Goal: Task Accomplishment & Management: Complete application form

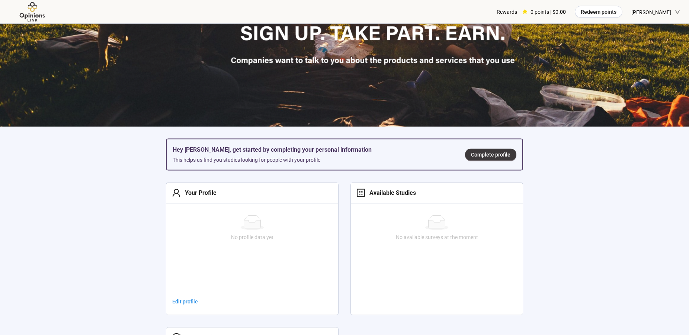
scroll to position [190, 0]
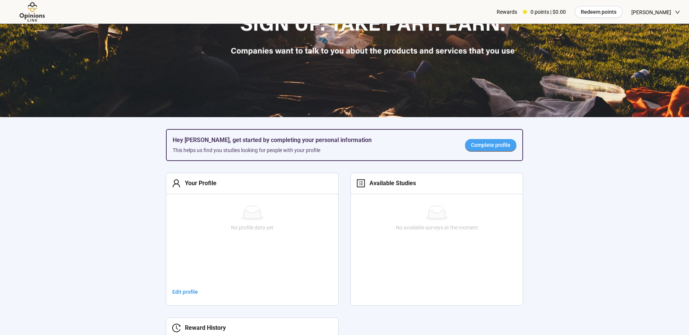
click at [486, 146] on span "Complete profile" at bounding box center [490, 145] width 39 height 8
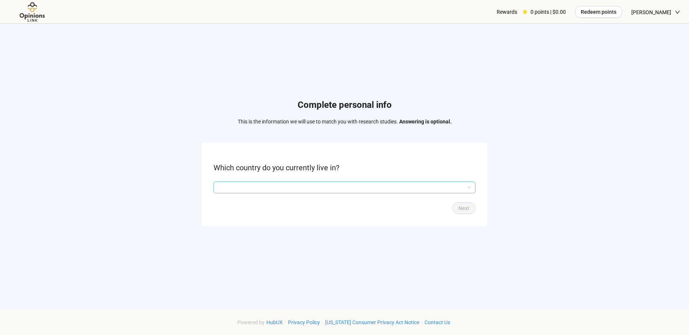
click at [329, 184] on input "search" at bounding box center [344, 187] width 253 height 11
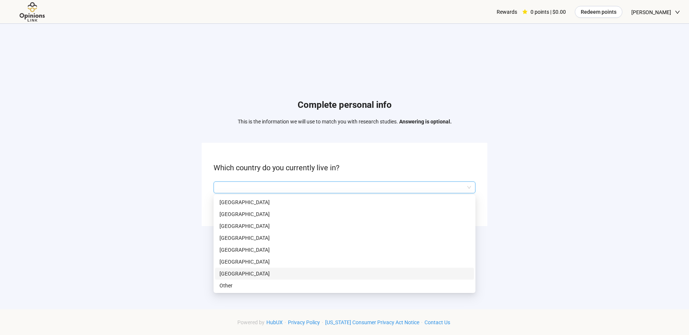
click at [279, 271] on p "[GEOGRAPHIC_DATA]" at bounding box center [345, 274] width 250 height 8
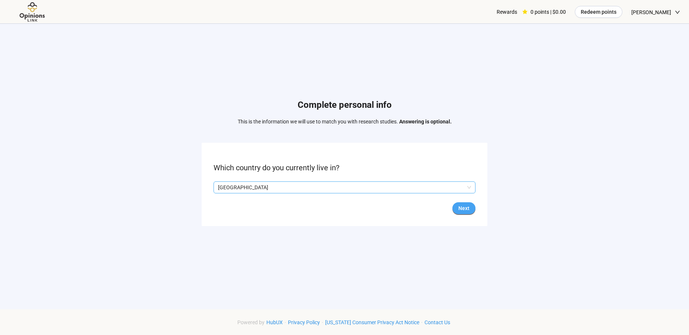
click at [464, 208] on span "Next" at bounding box center [463, 208] width 11 height 8
click at [410, 189] on input "search" at bounding box center [344, 187] width 253 height 11
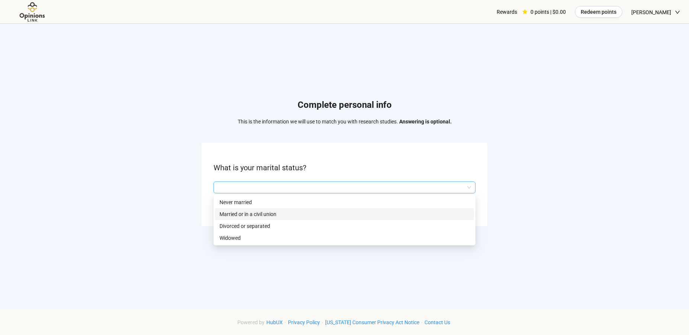
click at [266, 216] on p "Married or in a civil union" at bounding box center [345, 214] width 250 height 8
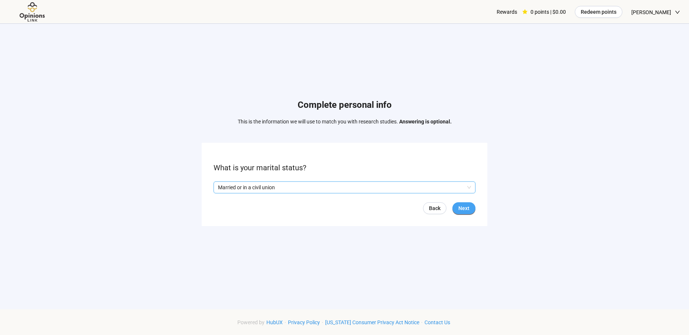
click at [466, 208] on span "Next" at bounding box center [463, 208] width 11 height 8
click at [303, 188] on input "search" at bounding box center [344, 187] width 253 height 11
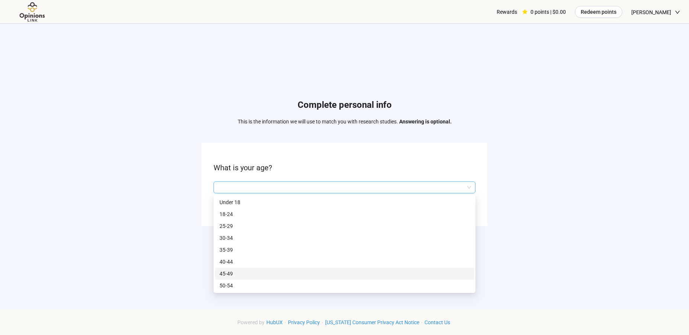
scroll to position [36, 0]
click at [238, 285] on p "65 or older" at bounding box center [345, 286] width 250 height 8
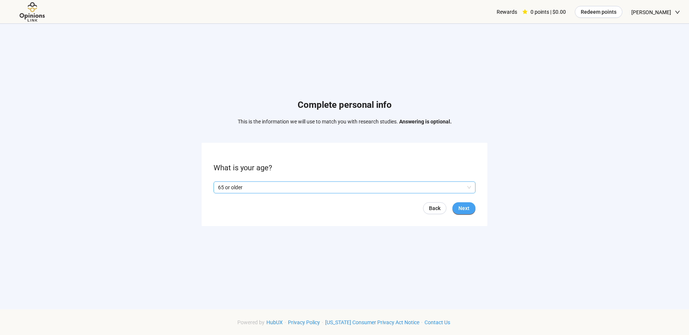
click at [466, 210] on span "Next" at bounding box center [463, 208] width 11 height 8
click at [464, 209] on span "Next" at bounding box center [463, 208] width 11 height 8
click at [359, 191] on input "search" at bounding box center [344, 187] width 253 height 11
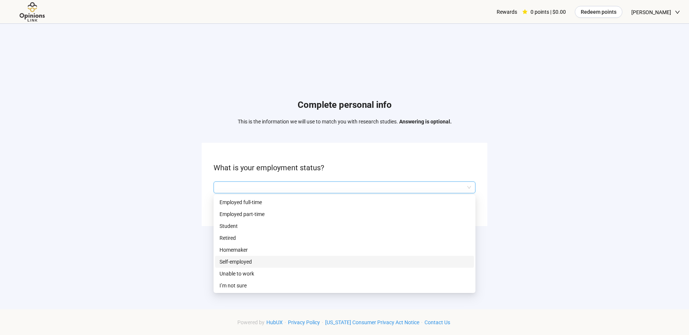
click at [276, 260] on p "Self-employed" at bounding box center [345, 262] width 250 height 8
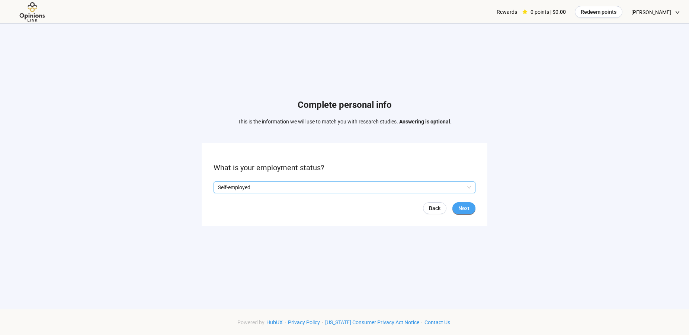
click at [464, 209] on span "Next" at bounding box center [463, 208] width 11 height 8
click at [405, 189] on input "search" at bounding box center [344, 187] width 253 height 11
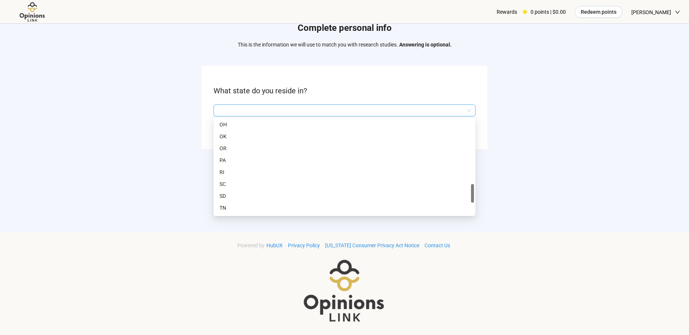
scroll to position [493, 0]
click at [228, 130] on p "TN" at bounding box center [345, 132] width 250 height 8
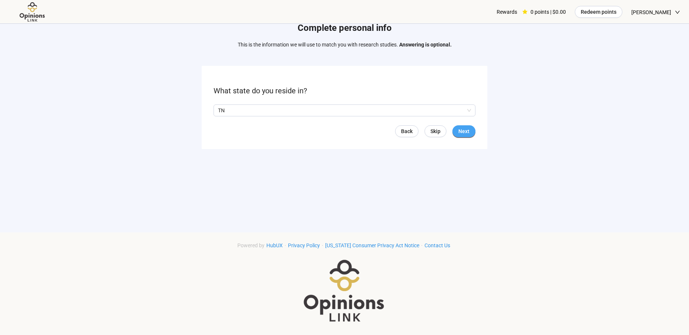
click at [465, 131] on span "Next" at bounding box center [463, 131] width 11 height 8
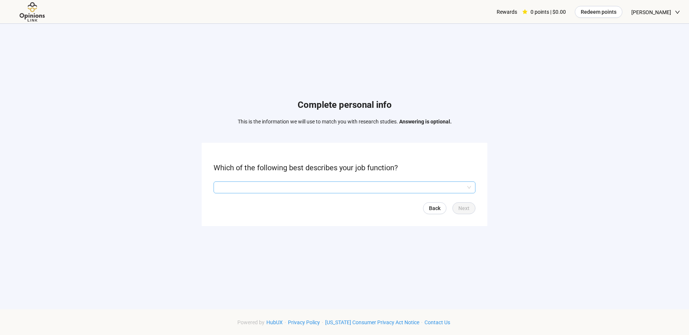
click at [395, 186] on input "search" at bounding box center [344, 187] width 253 height 11
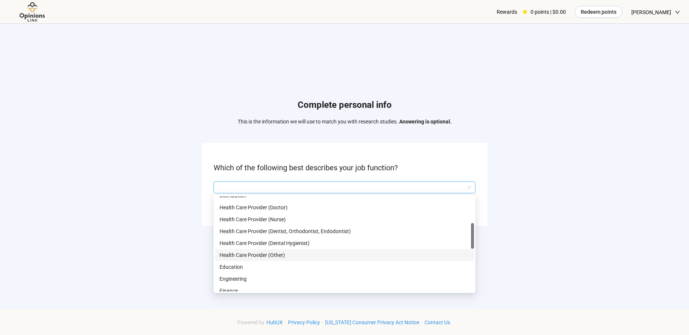
scroll to position [152, 0]
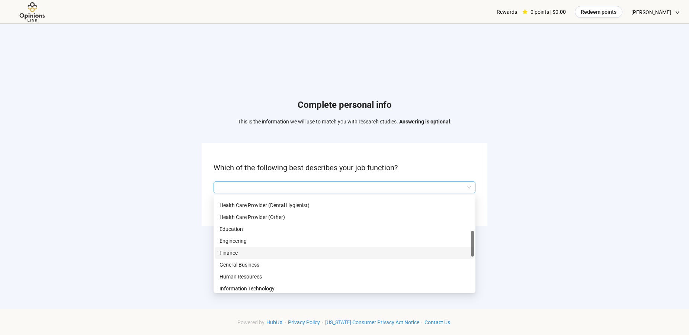
click at [239, 252] on p "Finance" at bounding box center [345, 253] width 250 height 8
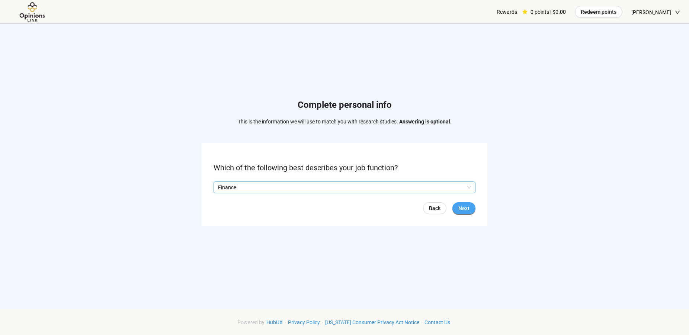
click at [469, 207] on span "Next" at bounding box center [463, 208] width 11 height 8
click at [344, 184] on input "search" at bounding box center [344, 187] width 253 height 11
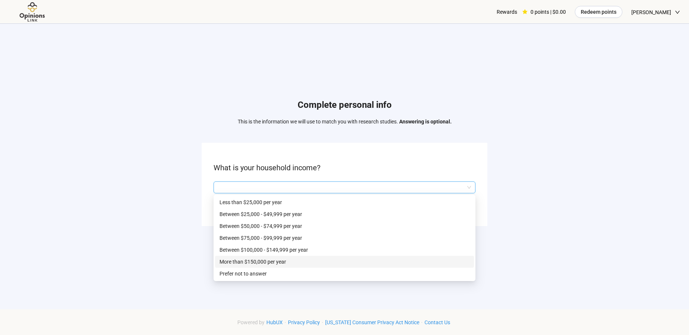
click at [322, 263] on p "More than $150,000 per year" at bounding box center [345, 262] width 250 height 8
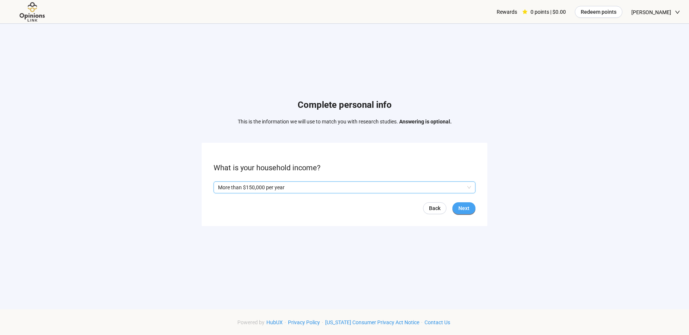
click at [467, 208] on span "Next" at bounding box center [463, 208] width 11 height 8
click at [464, 207] on span "Next" at bounding box center [463, 208] width 11 height 8
click at [412, 189] on input "search" at bounding box center [344, 187] width 253 height 11
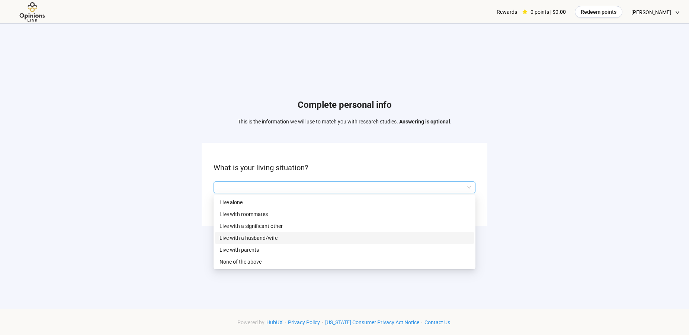
click at [373, 233] on div "Live with a husband/wife" at bounding box center [344, 238] width 259 height 12
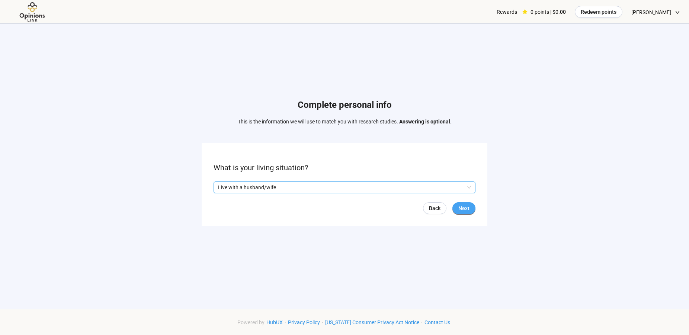
click at [464, 208] on span "Next" at bounding box center [463, 208] width 11 height 8
click at [391, 189] on input "search" at bounding box center [344, 187] width 253 height 11
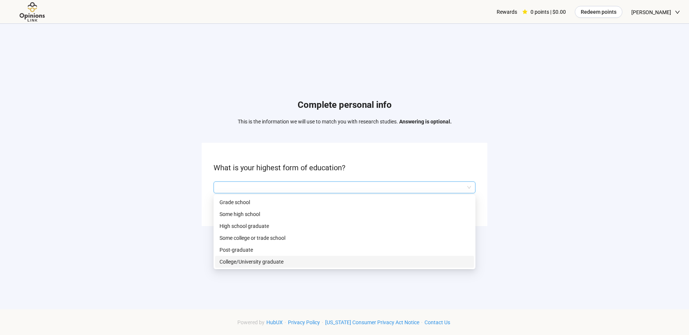
click at [343, 260] on p "College/University graduate" at bounding box center [345, 262] width 250 height 8
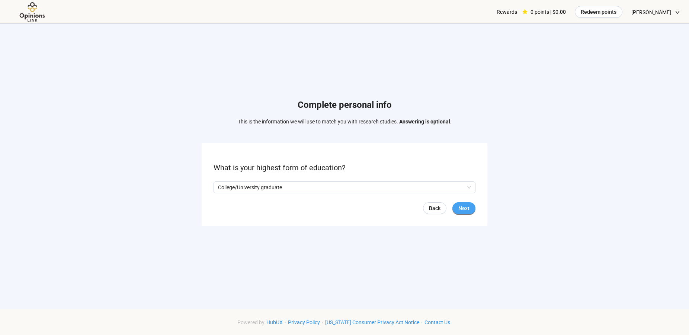
click at [462, 205] on span "Next" at bounding box center [463, 208] width 11 height 8
click at [314, 189] on input "search" at bounding box center [344, 187] width 253 height 11
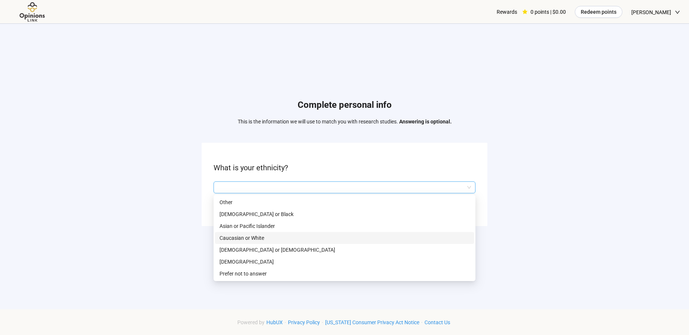
click at [275, 236] on p "Caucasian or White" at bounding box center [345, 238] width 250 height 8
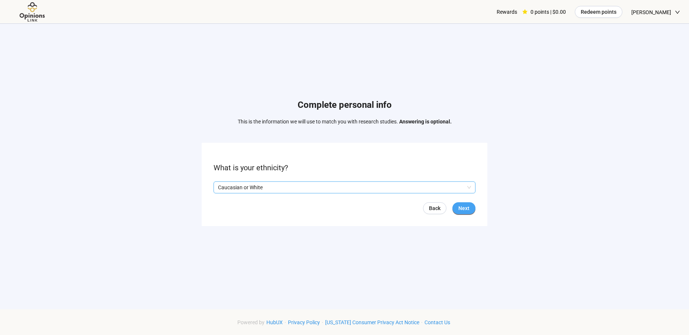
click at [464, 207] on span "Next" at bounding box center [463, 208] width 11 height 8
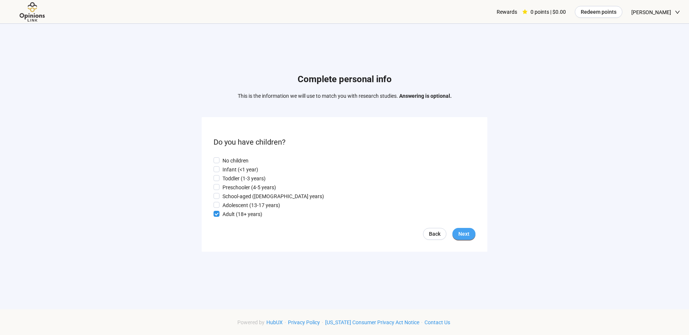
click at [461, 235] on span "Next" at bounding box center [463, 234] width 11 height 8
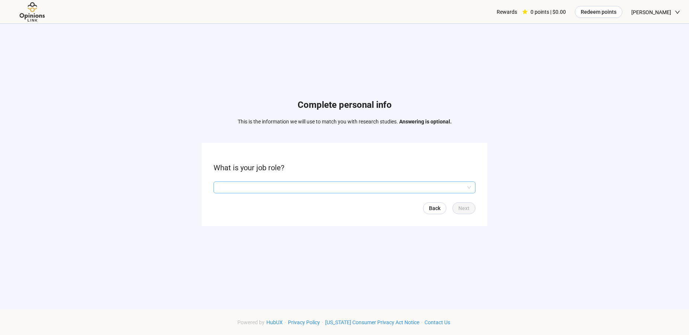
click at [391, 188] on input "search" at bounding box center [344, 187] width 253 height 11
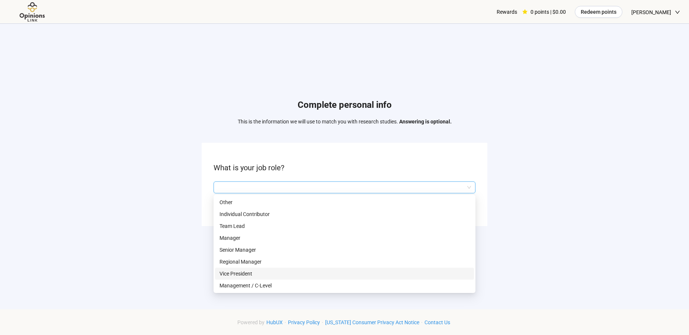
scroll to position [48, 0]
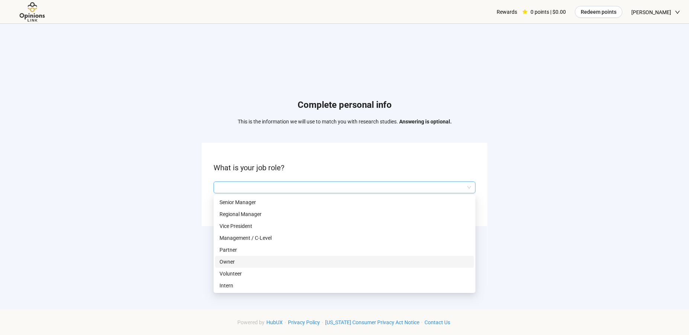
click at [229, 259] on p "Owner" at bounding box center [345, 262] width 250 height 8
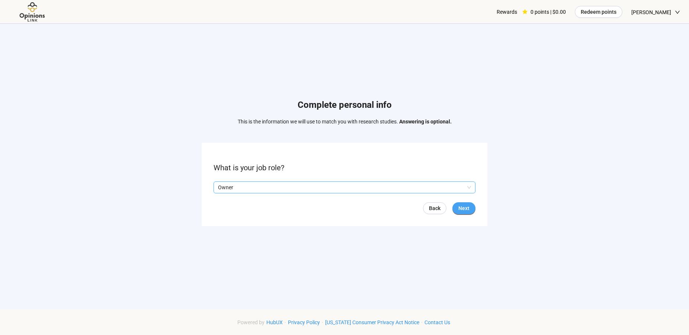
click at [460, 210] on span "Next" at bounding box center [463, 208] width 11 height 8
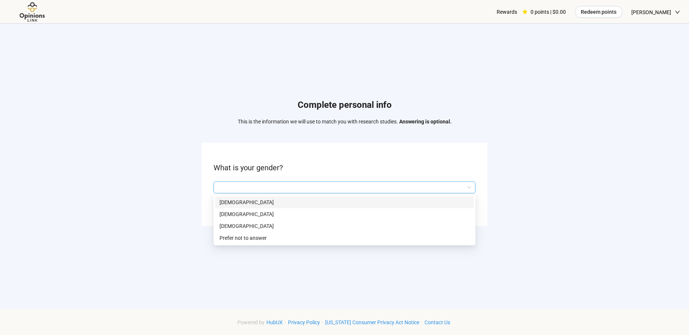
click at [423, 190] on input "search" at bounding box center [344, 187] width 253 height 11
click at [401, 200] on p "[DEMOGRAPHIC_DATA]" at bounding box center [345, 202] width 250 height 8
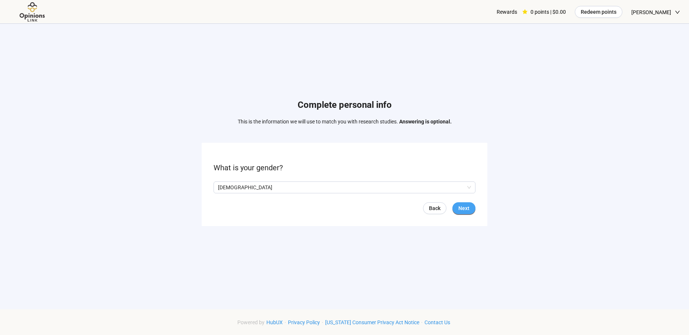
click at [467, 208] on span "Next" at bounding box center [463, 208] width 11 height 8
click at [462, 208] on span "Next" at bounding box center [463, 208] width 11 height 8
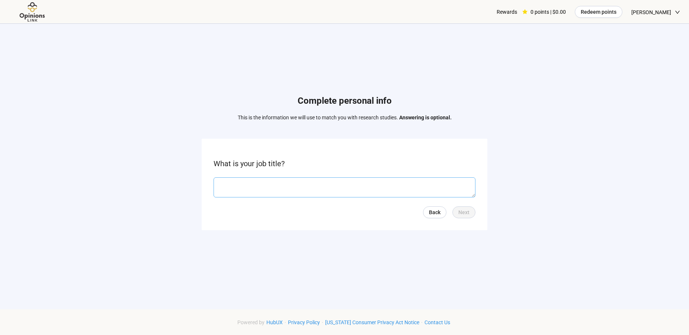
click at [373, 189] on textarea at bounding box center [345, 188] width 262 height 20
type textarea "**********"
click at [463, 211] on span "Next" at bounding box center [463, 212] width 11 height 8
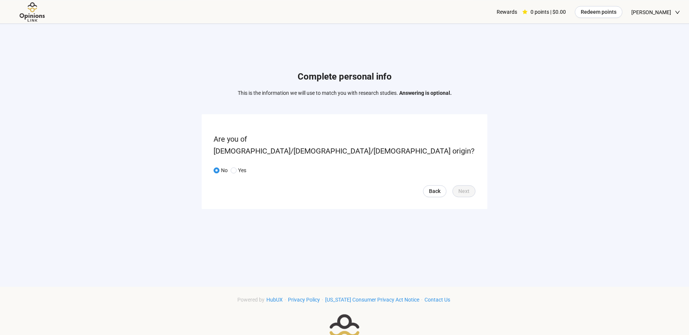
scroll to position [38, 0]
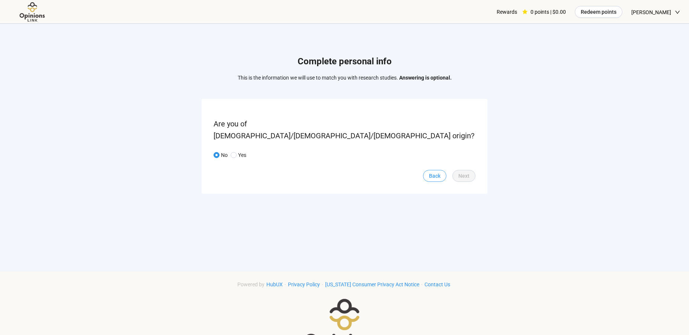
click at [437, 172] on span "Back" at bounding box center [435, 176] width 12 height 8
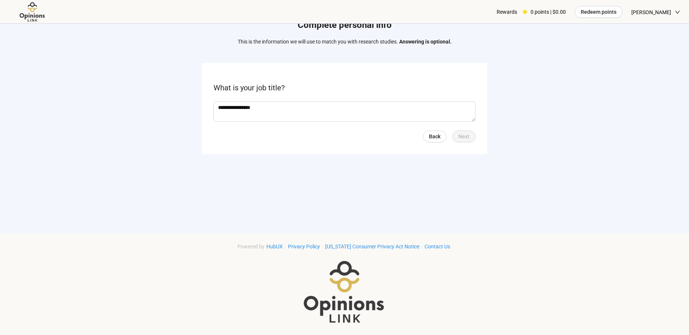
scroll to position [77, 0]
click at [31, 14] on img at bounding box center [32, 12] width 47 height 20
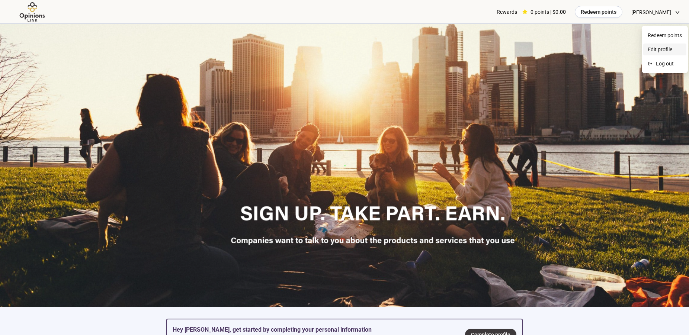
click at [664, 51] on span "Edit profile" at bounding box center [665, 49] width 34 height 8
